Goal: Task Accomplishment & Management: Complete application form

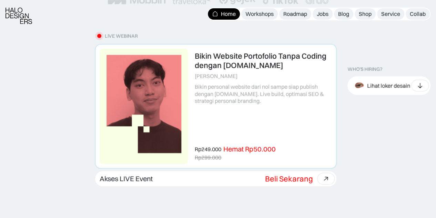
scroll to position [207, 0]
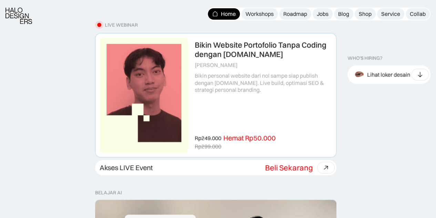
click at [277, 74] on link at bounding box center [216, 94] width 241 height 123
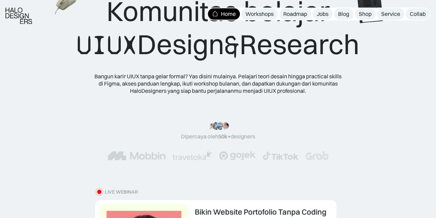
scroll to position [138, 0]
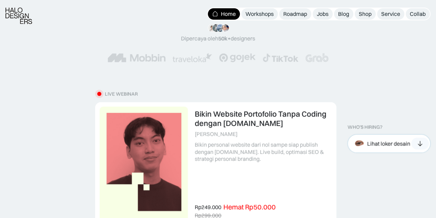
click at [415, 142] on div at bounding box center [420, 144] width 18 height 12
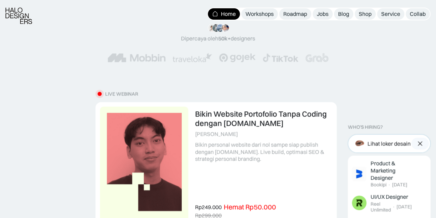
scroll to position [207, 0]
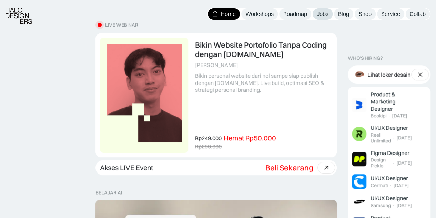
click at [322, 16] on div "Jobs" at bounding box center [323, 13] width 12 height 7
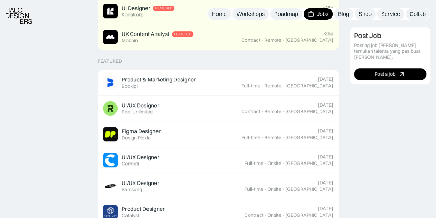
scroll to position [241, 0]
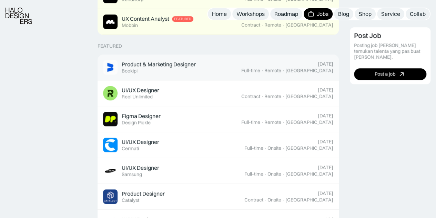
click at [311, 63] on div "Today Full-time · Remote · Indonesia" at bounding box center [287, 67] width 92 height 12
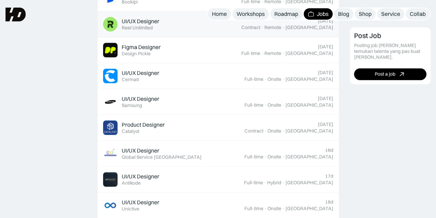
scroll to position [276, 0]
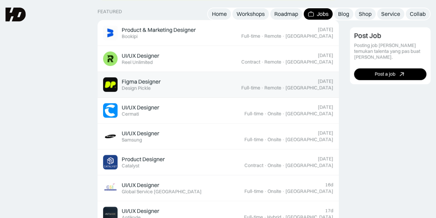
click at [174, 79] on div "Figma Designer Featured Design Pickle" at bounding box center [172, 84] width 138 height 14
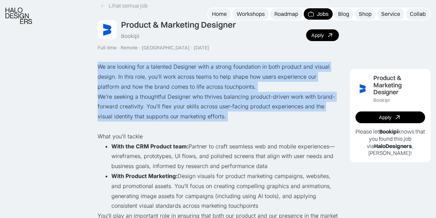
scroll to position [103, 0]
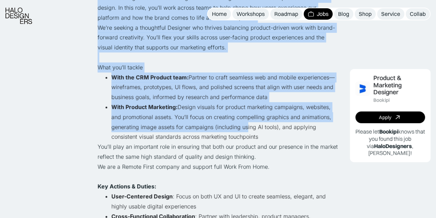
drag, startPoint x: 100, startPoint y: 65, endPoint x: 242, endPoint y: 124, distance: 154.6
click at [242, 124] on li "With Product Marketing: Design visuals for product marketing campaigns, website…" at bounding box center [225, 122] width 228 height 40
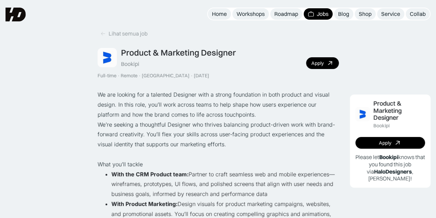
scroll to position [0, 0]
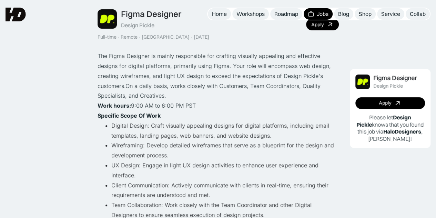
scroll to position [34, 0]
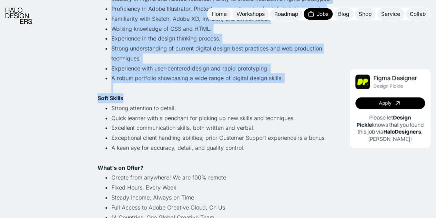
drag, startPoint x: 97, startPoint y: 64, endPoint x: 245, endPoint y: 111, distance: 155.0
click at [245, 111] on div "The Figma Designer is mainly responsible for crafting visually appealing and ef…" at bounding box center [218, 3] width 241 height 516
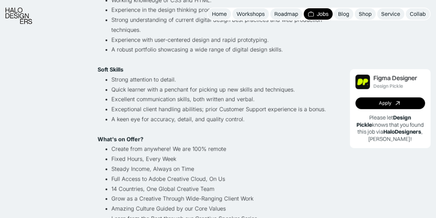
click at [245, 111] on li "Exceptional client handling abilities; prior Customer Support experience is a b…" at bounding box center [225, 109] width 228 height 10
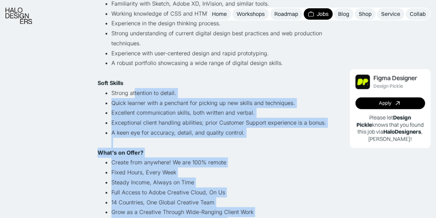
scroll to position [448, 0]
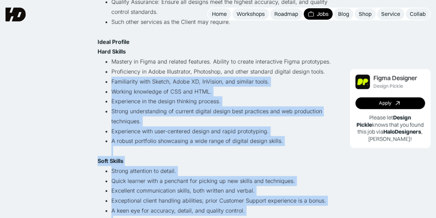
drag, startPoint x: 253, startPoint y: 114, endPoint x: 109, endPoint y: 80, distance: 148.1
click at [109, 80] on div "The Figma Designer is mainly responsible for crafting visually appealing and ef…" at bounding box center [218, 66] width 241 height 516
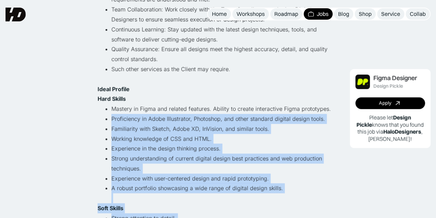
click at [109, 80] on div "The Figma Designer is mainly responsible for crafting visually appealing and ef…" at bounding box center [218, 114] width 241 height 516
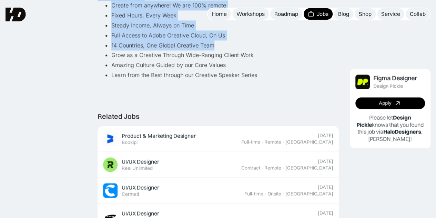
scroll to position [483, 0]
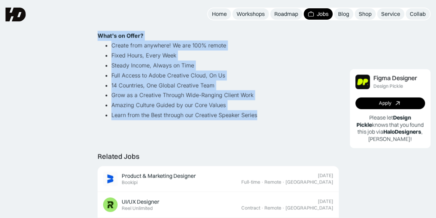
drag, startPoint x: 99, startPoint y: 65, endPoint x: 278, endPoint y: 114, distance: 185.9
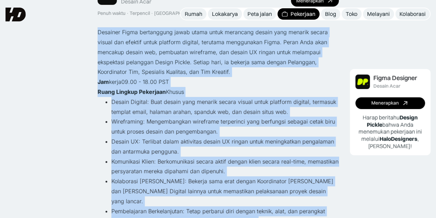
click at [201, 111] on font "Desain Digital: Buat desain yang menarik secara visual untuk platform digital, …" at bounding box center [223, 106] width 225 height 17
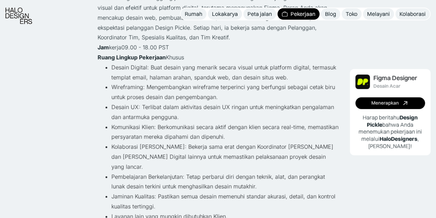
scroll to position [138, 0]
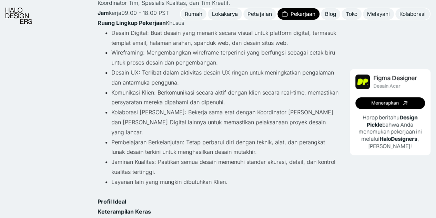
click at [238, 79] on li "Desain UX: Terlibat dalam aktivitas desain UX ringan untuk meningkatkan pengala…" at bounding box center [225, 78] width 228 height 20
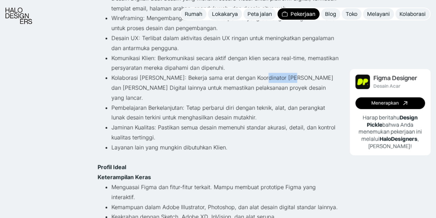
drag, startPoint x: 256, startPoint y: 76, endPoint x: 288, endPoint y: 77, distance: 32.8
click at [288, 77] on font "Kolaborasi [PERSON_NAME]: Bekerja sama erat dengan Koordinator [PERSON_NAME] da…" at bounding box center [222, 87] width 222 height 27
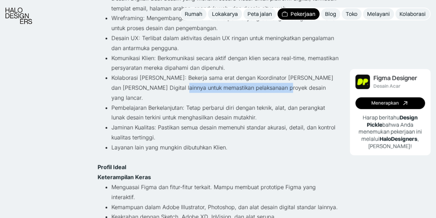
drag, startPoint x: 163, startPoint y: 92, endPoint x: 269, endPoint y: 91, distance: 106.6
click at [269, 91] on li "Kolaborasi [PERSON_NAME]: Bekerja sama erat dengan Koordinator [PERSON_NAME] da…" at bounding box center [225, 88] width 228 height 30
click at [248, 91] on li "Kolaborasi [PERSON_NAME]: Bekerja sama erat dengan Koordinator [PERSON_NAME] da…" at bounding box center [225, 88] width 228 height 30
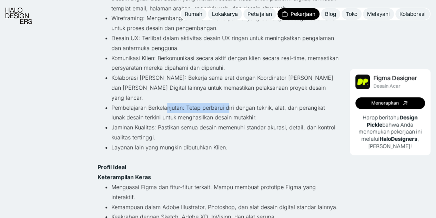
drag, startPoint x: 168, startPoint y: 95, endPoint x: 227, endPoint y: 98, distance: 59.4
click at [227, 104] on font "Pembelajaran Berkelanjutan: Tetap perbarui diri dengan teknik, alat, dan perang…" at bounding box center [218, 112] width 214 height 17
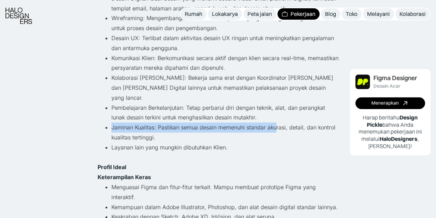
drag, startPoint x: 111, startPoint y: 118, endPoint x: 281, endPoint y: 118, distance: 170.4
click at [280, 118] on ul "Desain Digital: Buat desain yang menarik secara visual untuk platform digital, …" at bounding box center [218, 77] width 241 height 169
click at [281, 124] on font "Jaminan Kualitas: Pastikan semua desain memenuhi standar akurasi, detail, dan k…" at bounding box center [223, 132] width 224 height 17
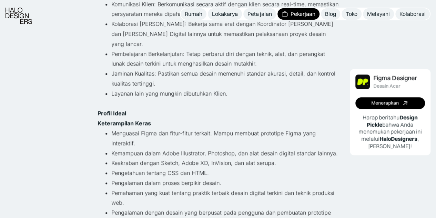
scroll to position [241, 0]
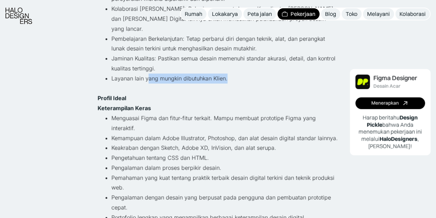
drag, startPoint x: 148, startPoint y: 69, endPoint x: 246, endPoint y: 71, distance: 98.7
click at [246, 73] on li "Layanan lain yang mungkin dibutuhkan Klien." at bounding box center [225, 83] width 228 height 20
click at [219, 75] on font "Layanan lain yang mungkin dibutuhkan Klien." at bounding box center [169, 78] width 116 height 7
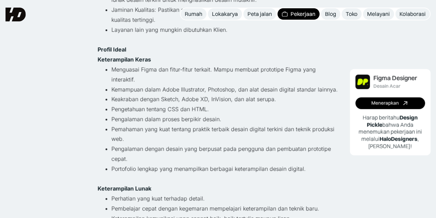
scroll to position [276, 0]
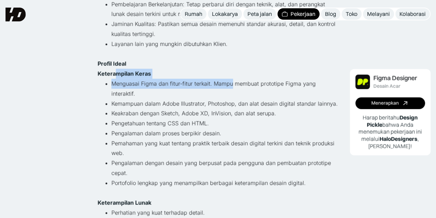
drag, startPoint x: 114, startPoint y: 68, endPoint x: 230, endPoint y: 69, distance: 116.6
click at [230, 69] on div "Desainer Figma bertanggung jawab utama untuk merancang desain yang menarik seca…" at bounding box center [218, 98] width 241 height 556
click at [230, 79] on li "Menguasai Figma dan fitur-fitur terkait. Mampu membuat prototipe Figma yang int…" at bounding box center [225, 89] width 228 height 20
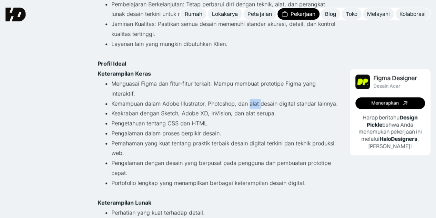
drag, startPoint x: 248, startPoint y: 82, endPoint x: 260, endPoint y: 84, distance: 12.0
click at [260, 100] on font "Kemampuan dalam Adobe Illustrator, Photoshop, dan alat desain digital standar l…" at bounding box center [224, 103] width 227 height 7
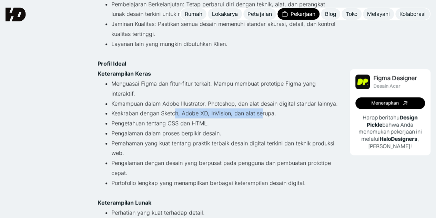
drag, startPoint x: 175, startPoint y: 92, endPoint x: 259, endPoint y: 95, distance: 84.5
click at [259, 110] on font "Keakraban dengan Sketch, Adobe XD, InVision, dan alat serupa." at bounding box center [193, 113] width 165 height 7
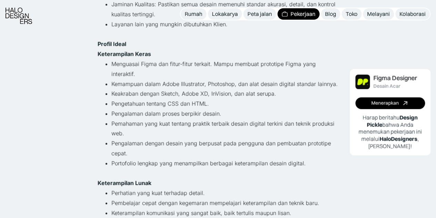
scroll to position [310, 0]
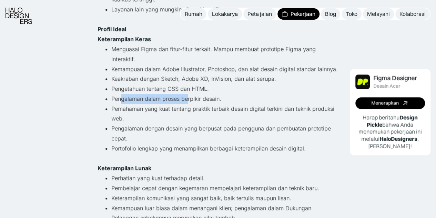
drag, startPoint x: 122, startPoint y: 81, endPoint x: 186, endPoint y: 82, distance: 64.5
click at [186, 95] on font "Pengalaman dalam proses berpikir desain." at bounding box center [166, 98] width 110 height 7
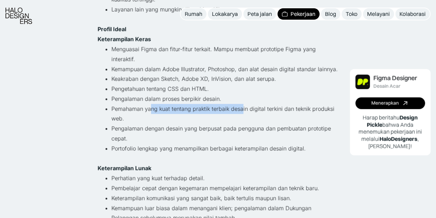
drag, startPoint x: 226, startPoint y: 93, endPoint x: 242, endPoint y: 93, distance: 16.2
click at [242, 104] on li "Pemahaman yang kuat tentang praktik terbaik desain digital terkini dan teknik p…" at bounding box center [225, 114] width 228 height 20
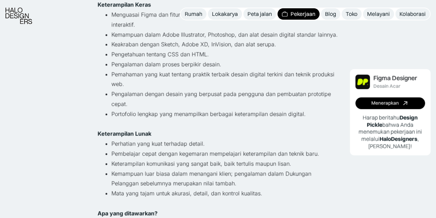
scroll to position [379, 0]
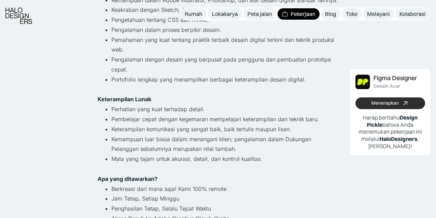
click at [374, 104] on font "Menerapkan" at bounding box center [385, 103] width 28 height 6
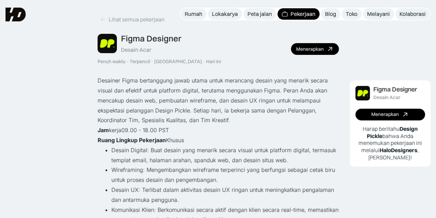
scroll to position [0, 0]
